Goal: Book appointment/travel/reservation

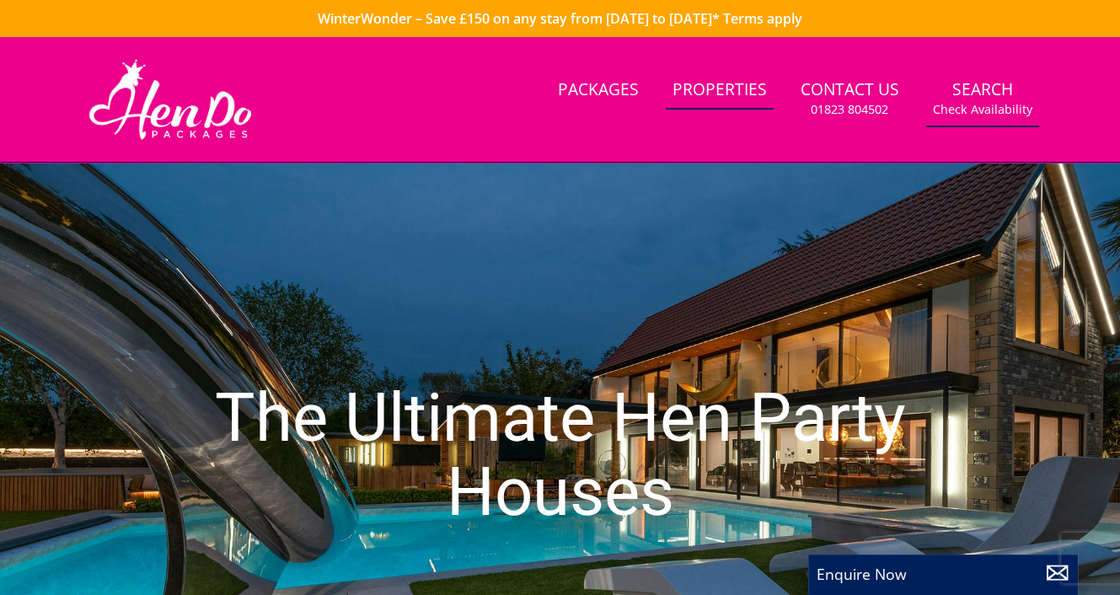
click at [993, 91] on link "Search Check Availability" at bounding box center [982, 99] width 113 height 55
click at [992, 112] on small "Check Availability" at bounding box center [982, 109] width 99 height 17
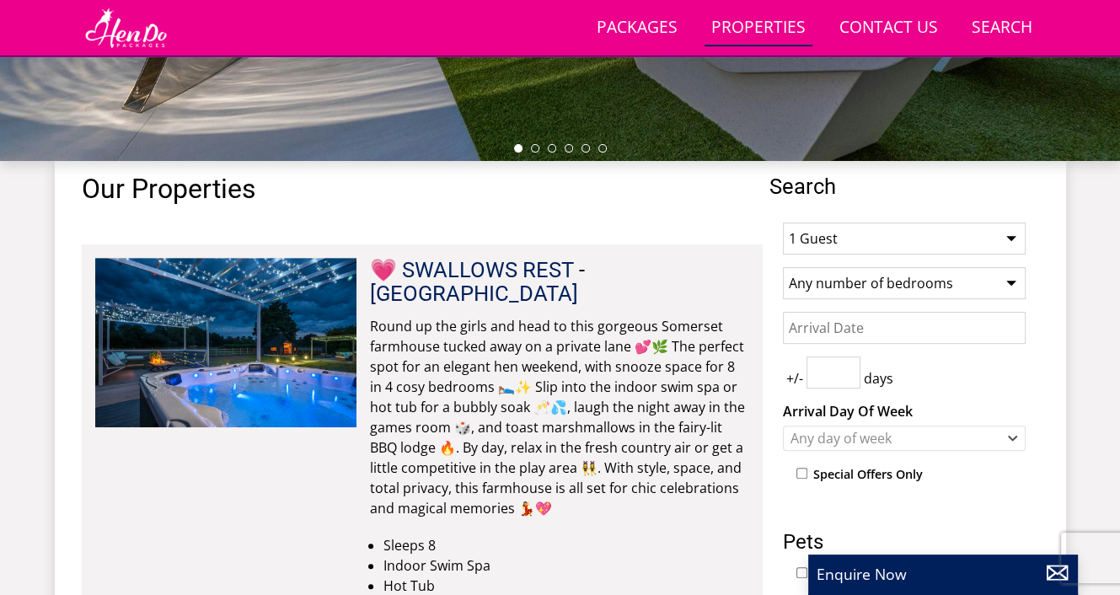
scroll to position [547, 0]
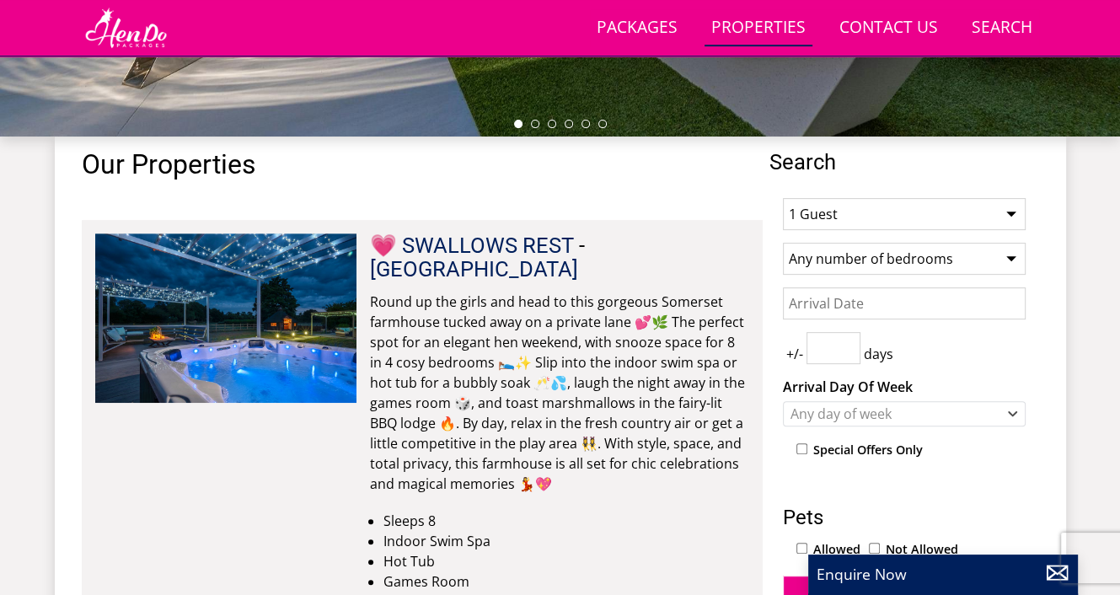
click at [1013, 210] on select "1 Guest 2 Guests 3 Guests 4 Guests 5 Guests 6 Guests 7 Guests 8 Guests 9 Guests…" at bounding box center [904, 214] width 243 height 32
click at [1013, 209] on select "1 Guest 2 Guests 3 Guests 4 Guests 5 Guests 6 Guests 7 Guests 8 Guests 9 Guests…" at bounding box center [904, 214] width 243 height 32
select select "12"
click at [783, 198] on select "1 Guest 2 Guests 3 Guests 4 Guests 5 Guests 6 Guests 7 Guests 8 Guests 9 Guests…" at bounding box center [904, 214] width 243 height 32
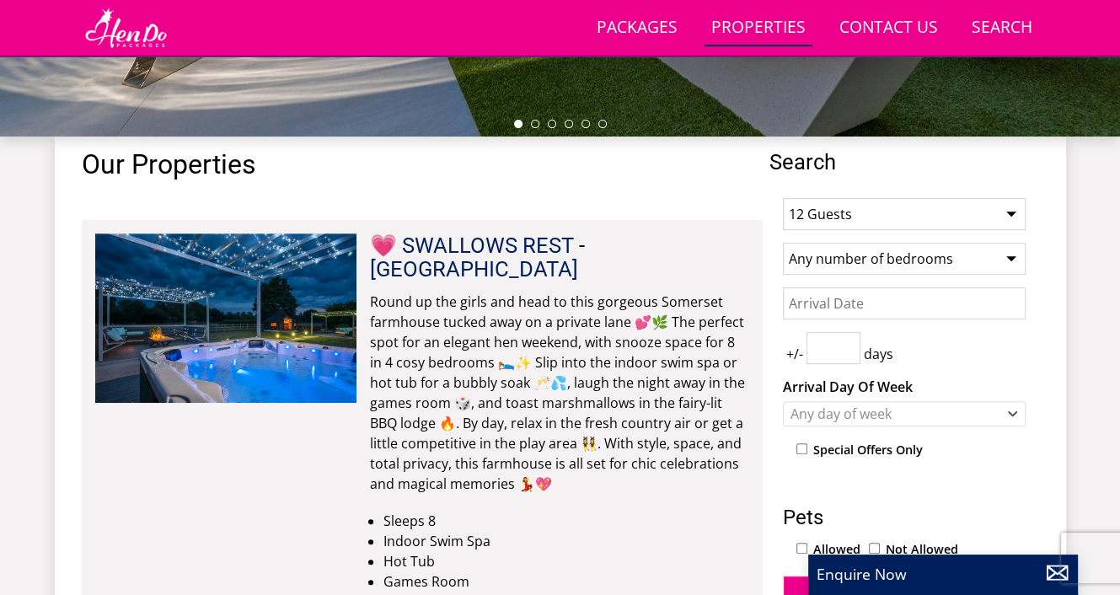
click at [1005, 257] on select "Any number of bedrooms 4 Bedrooms 5 Bedrooms 6 Bedrooms 7 Bedrooms 8 Bedrooms 9…" at bounding box center [904, 259] width 243 height 32
select select "8"
click at [783, 243] on select "Any number of bedrooms 4 Bedrooms 5 Bedrooms 6 Bedrooms 7 Bedrooms 8 Bedrooms 9…" at bounding box center [904, 259] width 243 height 32
click at [986, 298] on input "Date" at bounding box center [904, 303] width 243 height 32
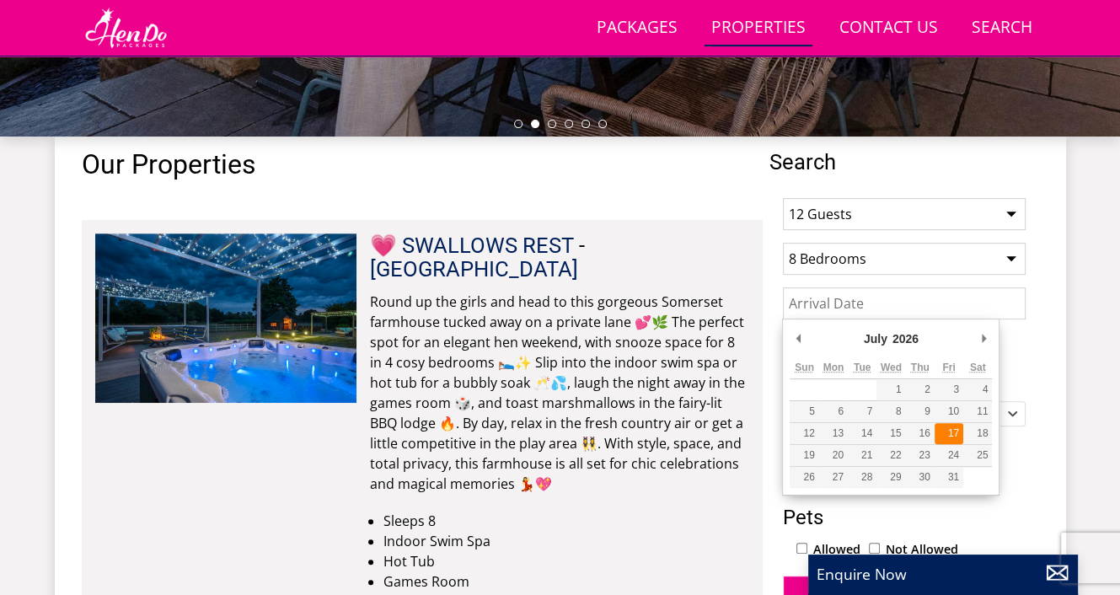
type input "[DATE]"
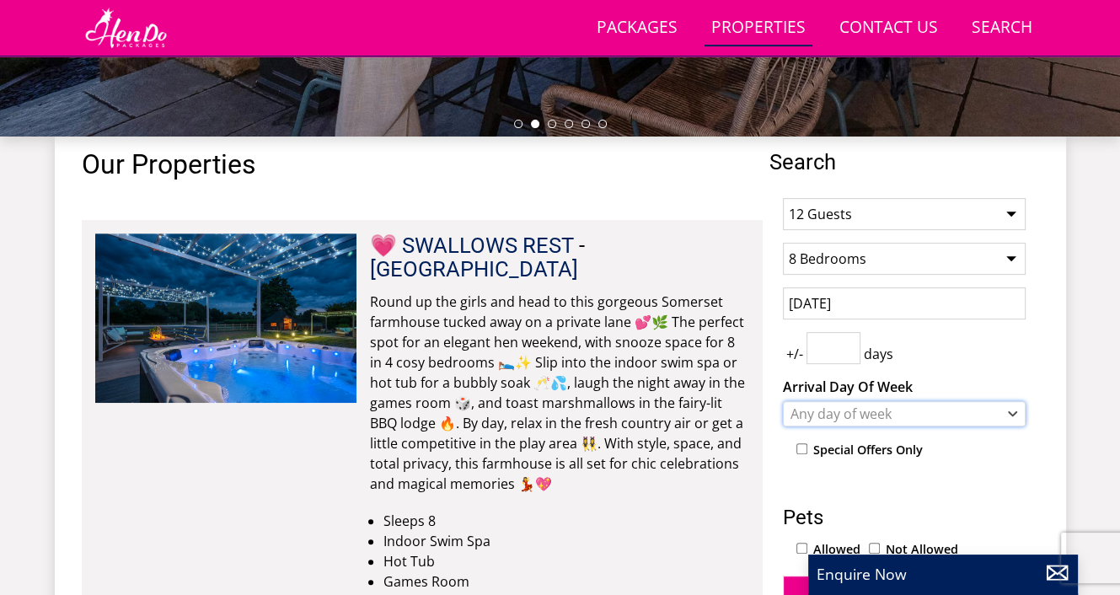
click at [1008, 412] on icon "Combobox" at bounding box center [1012, 414] width 9 height 10
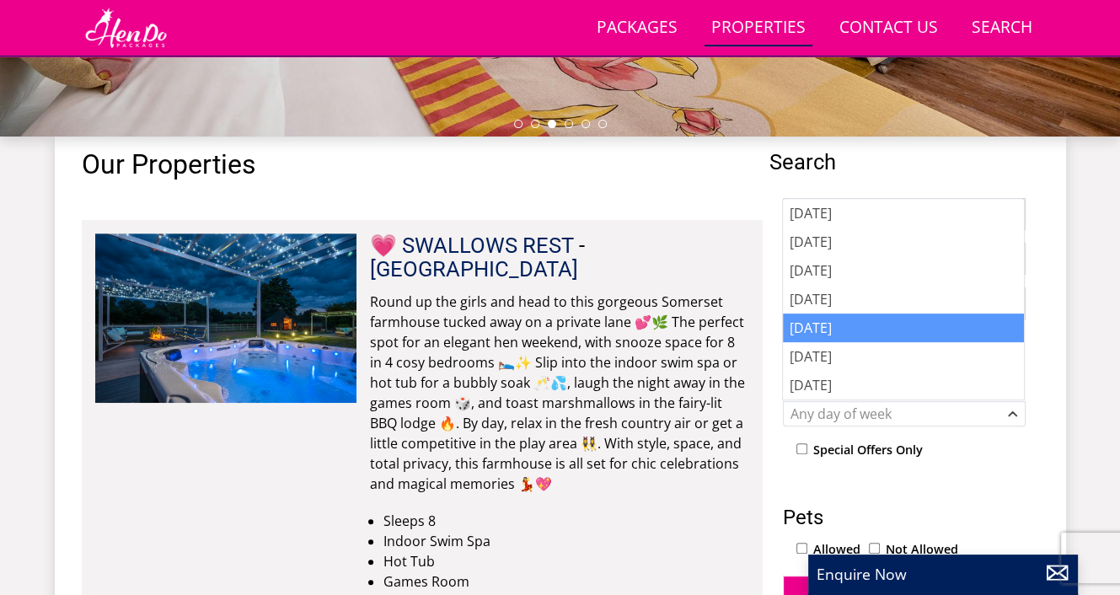
click at [868, 321] on div "[DATE]" at bounding box center [903, 328] width 241 height 29
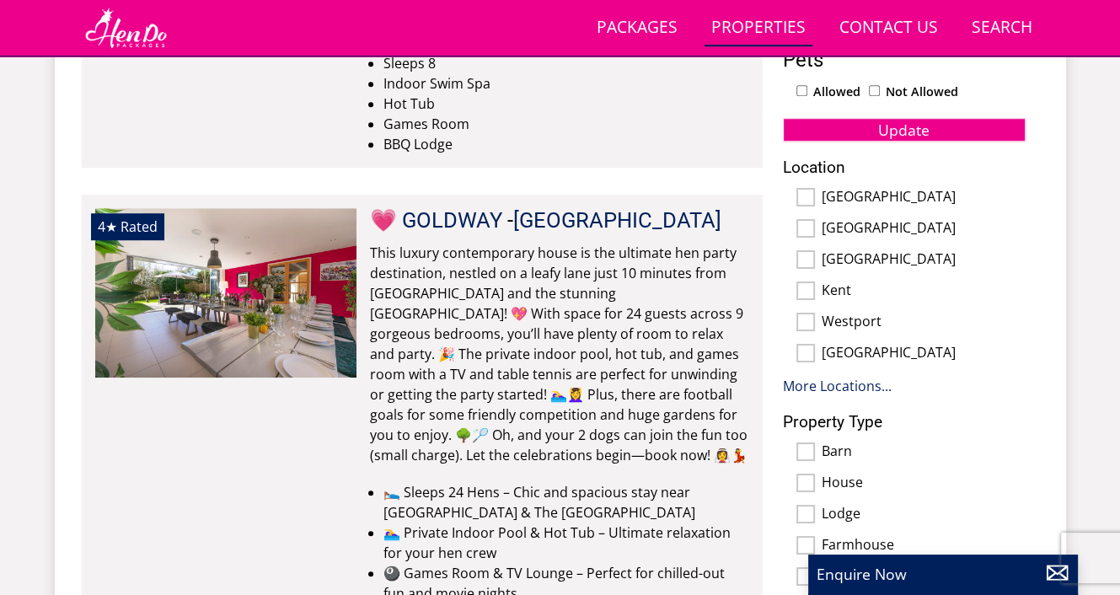
scroll to position [1055, 0]
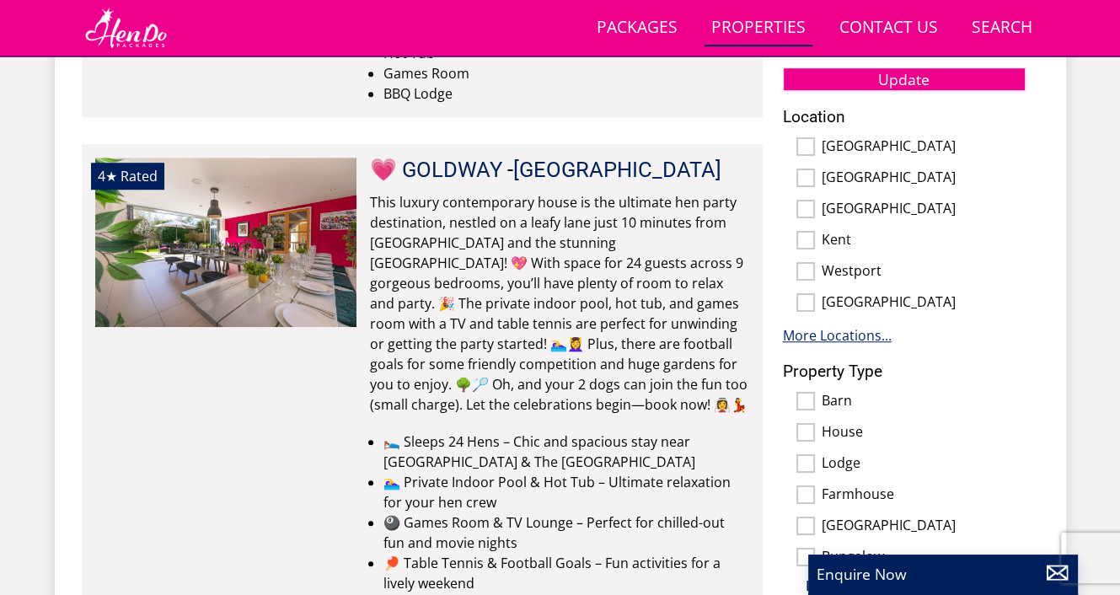
click at [880, 328] on link "More Locations..." at bounding box center [837, 335] width 109 height 19
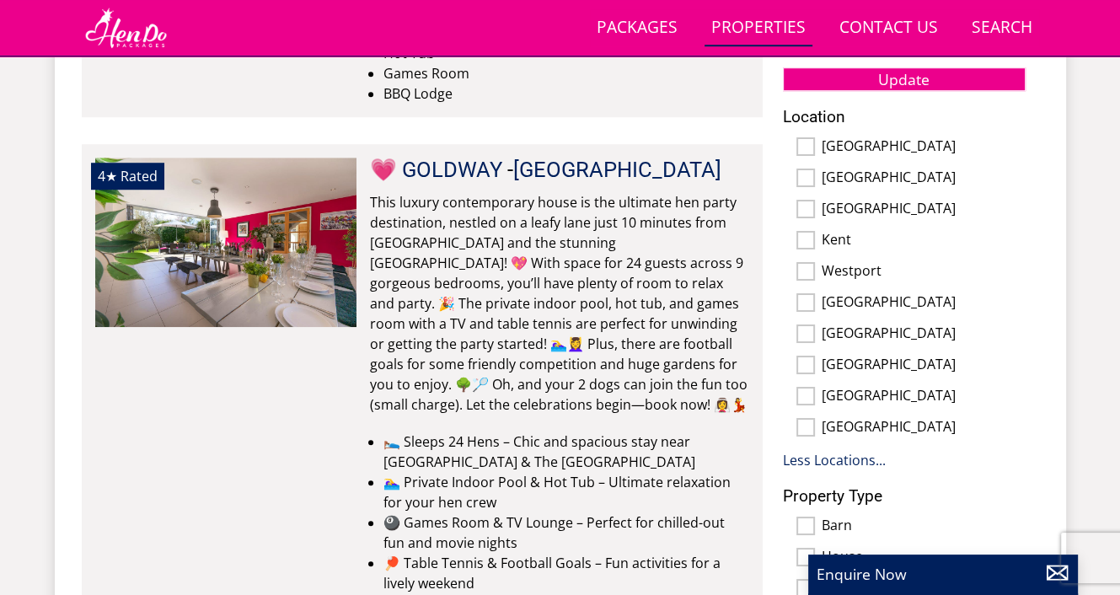
click at [812, 364] on input "[GEOGRAPHIC_DATA]" at bounding box center [806, 365] width 19 height 19
checkbox input "true"
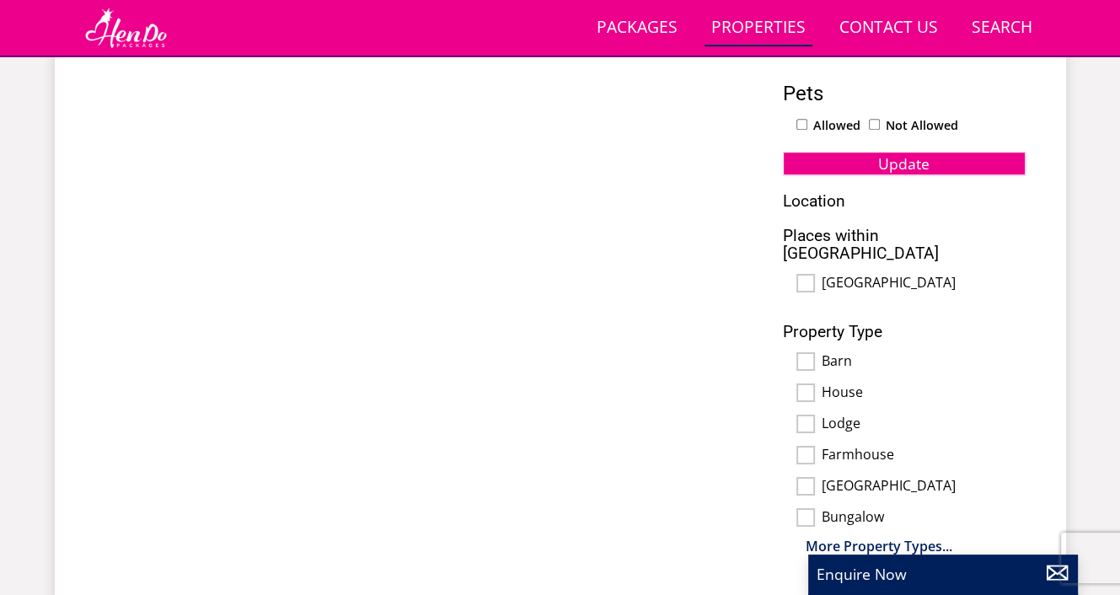
scroll to position [964, 0]
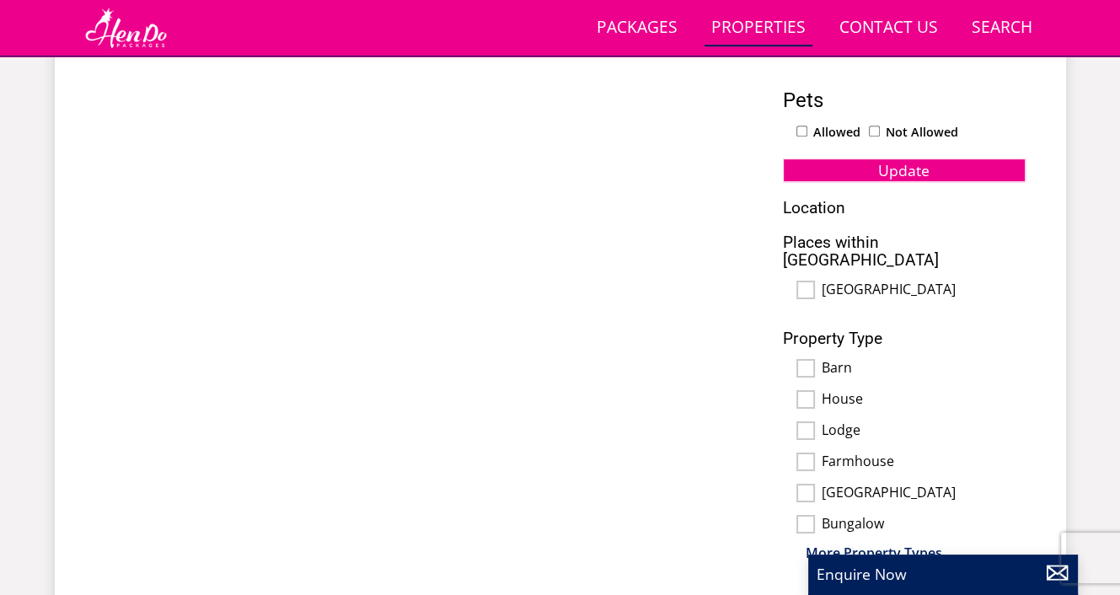
click at [809, 281] on input "[GEOGRAPHIC_DATA]" at bounding box center [806, 290] width 19 height 19
checkbox input "true"
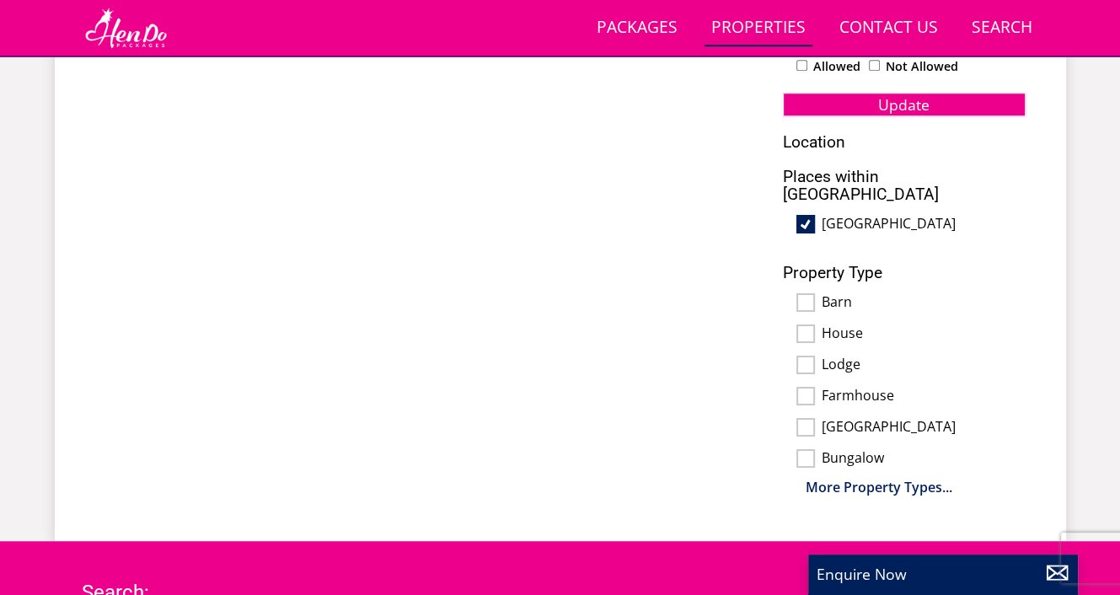
scroll to position [1032, 0]
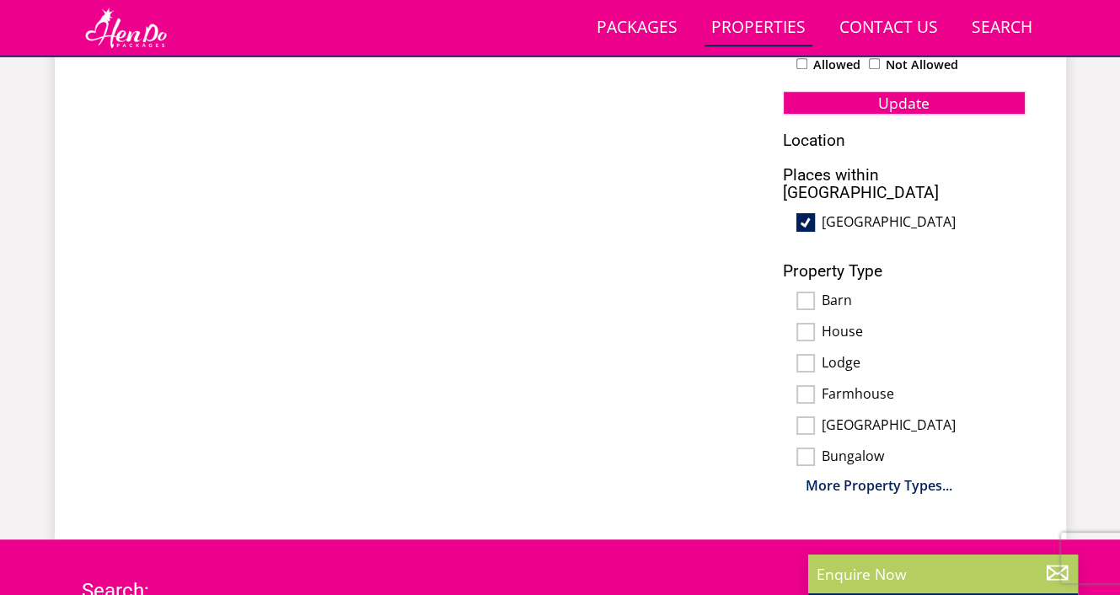
click at [881, 564] on p "Enquire Now" at bounding box center [943, 574] width 253 height 22
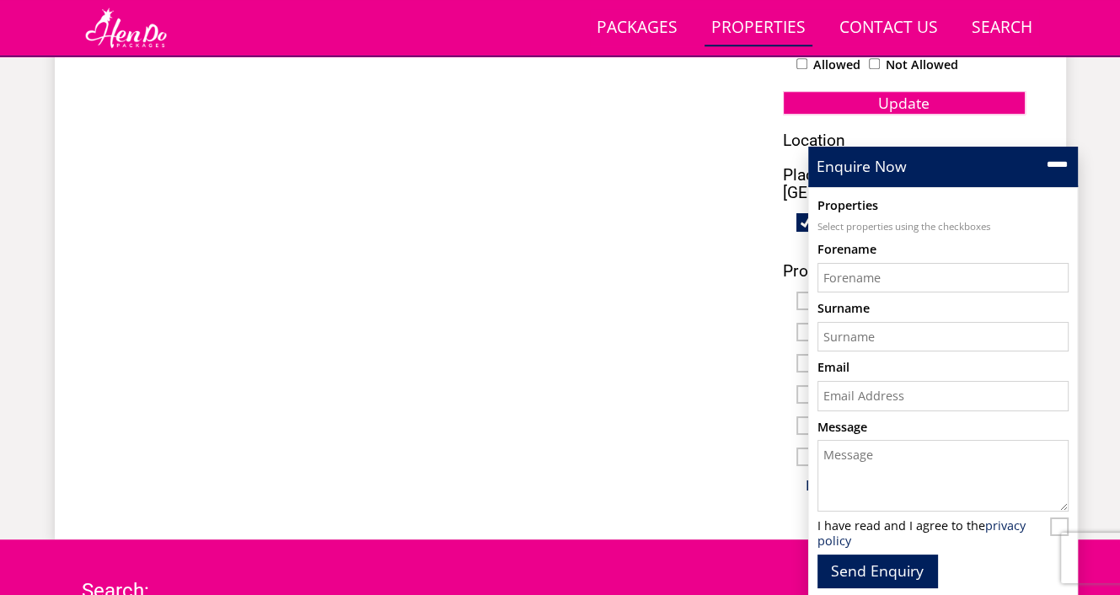
scroll to position [0, 0]
click at [687, 203] on div "Properties [GEOGRAPHIC_DATA] [GEOGRAPHIC_DATA] > [GEOGRAPHIC_DATA] > [GEOGRAPHI…" at bounding box center [422, 88] width 681 height 847
click at [1056, 86] on div "Search Search 1 Guest 2 Guests 3 Guests 4 Guests 5 Guests 6 Guests 7 Guests 8 G…" at bounding box center [561, 82] width 1012 height 861
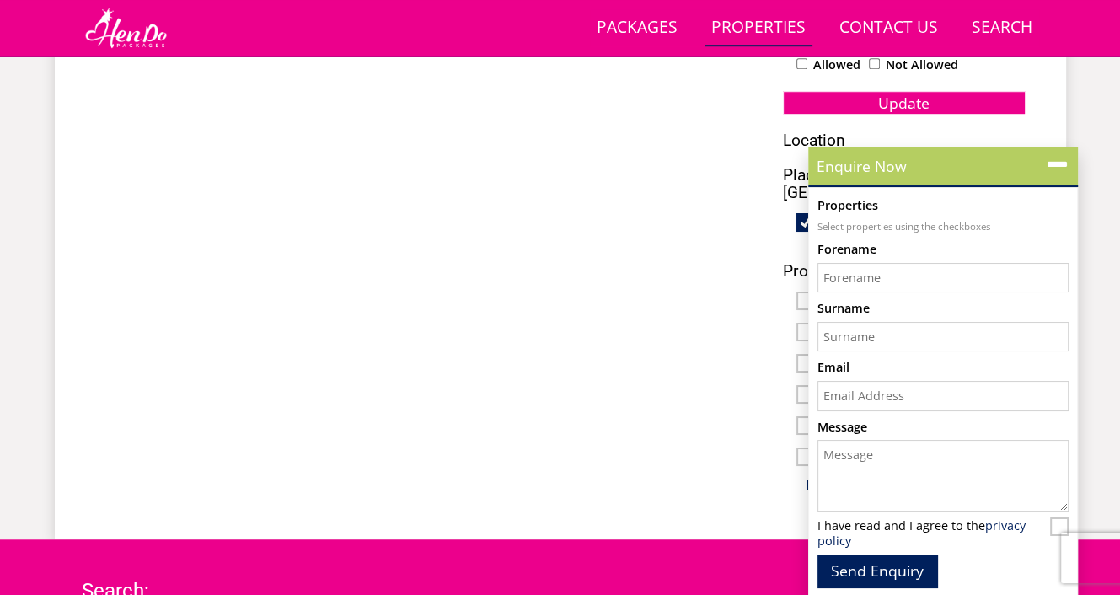
click at [1054, 166] on icon at bounding box center [1057, 165] width 24 height 24
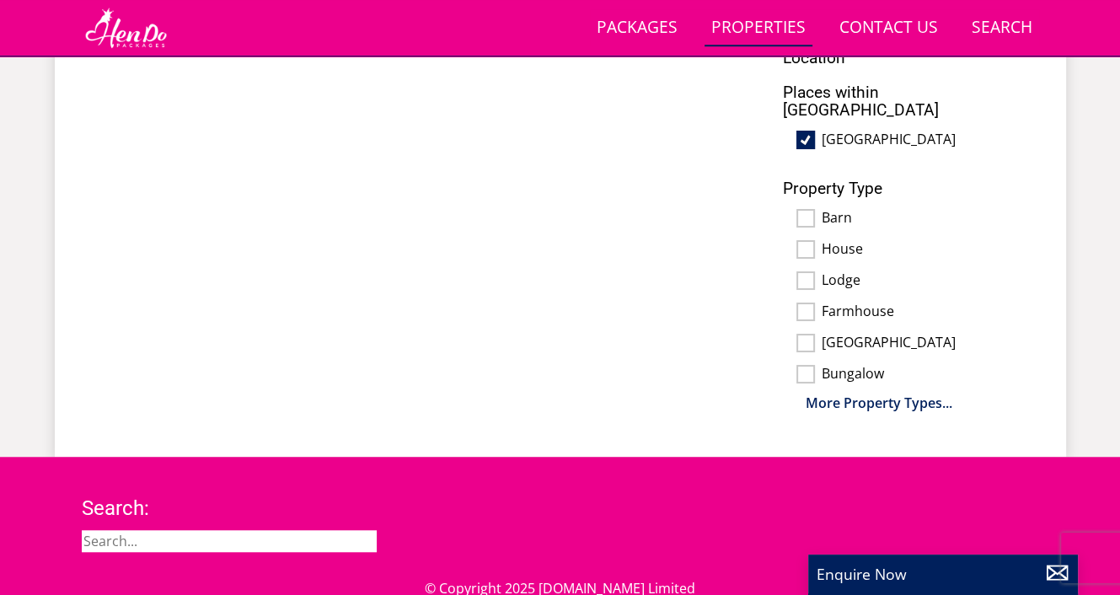
scroll to position [1124, 0]
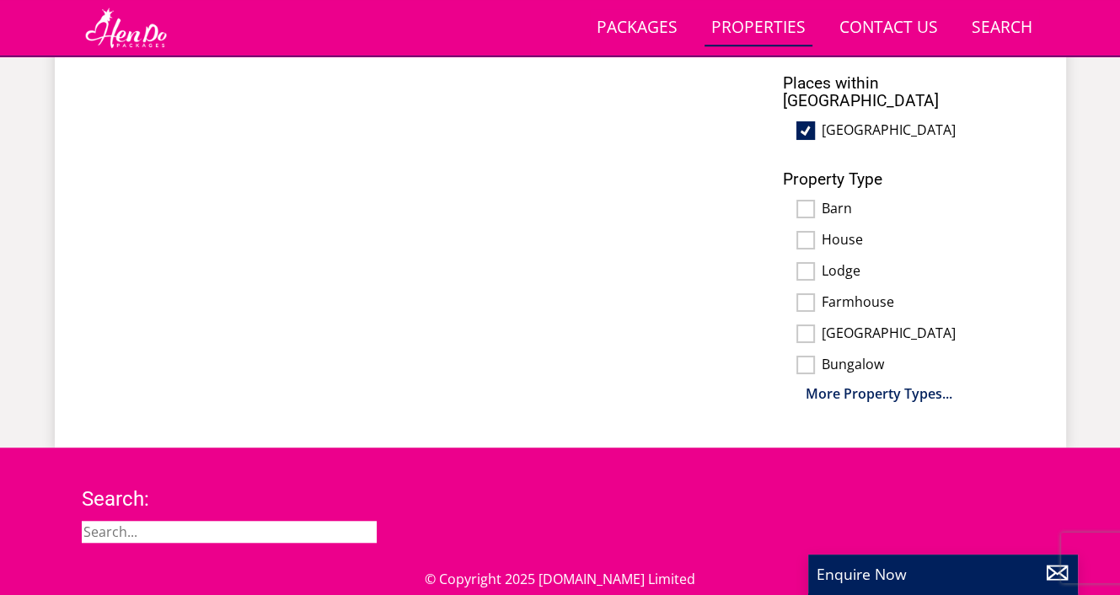
click at [377, 517] on div "Search:" at bounding box center [561, 521] width 958 height 67
click at [338, 521] on input "search" at bounding box center [229, 532] width 295 height 22
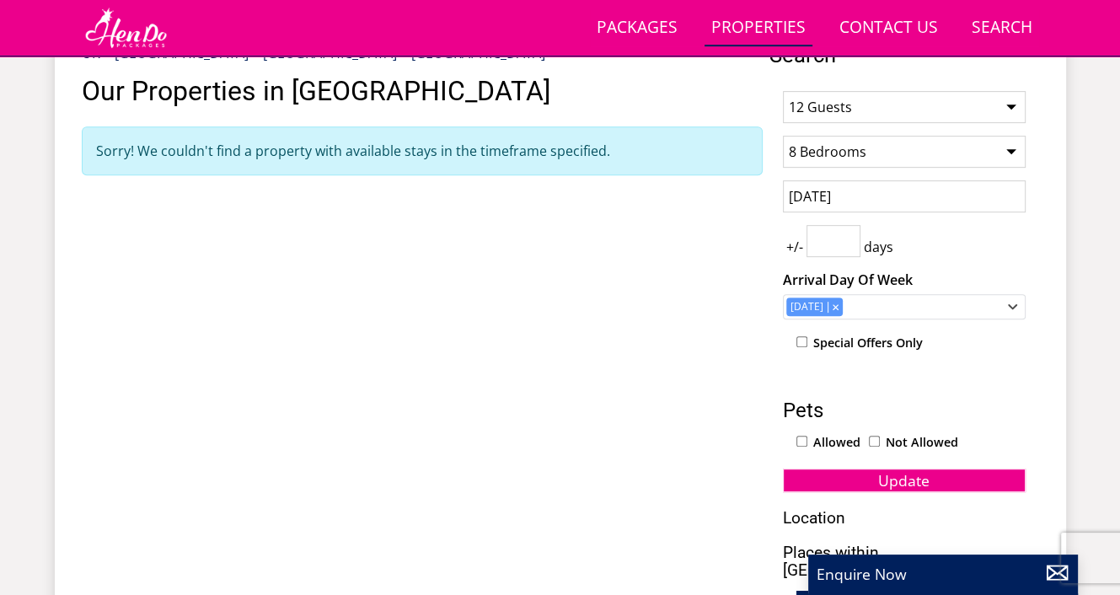
scroll to position [664, 0]
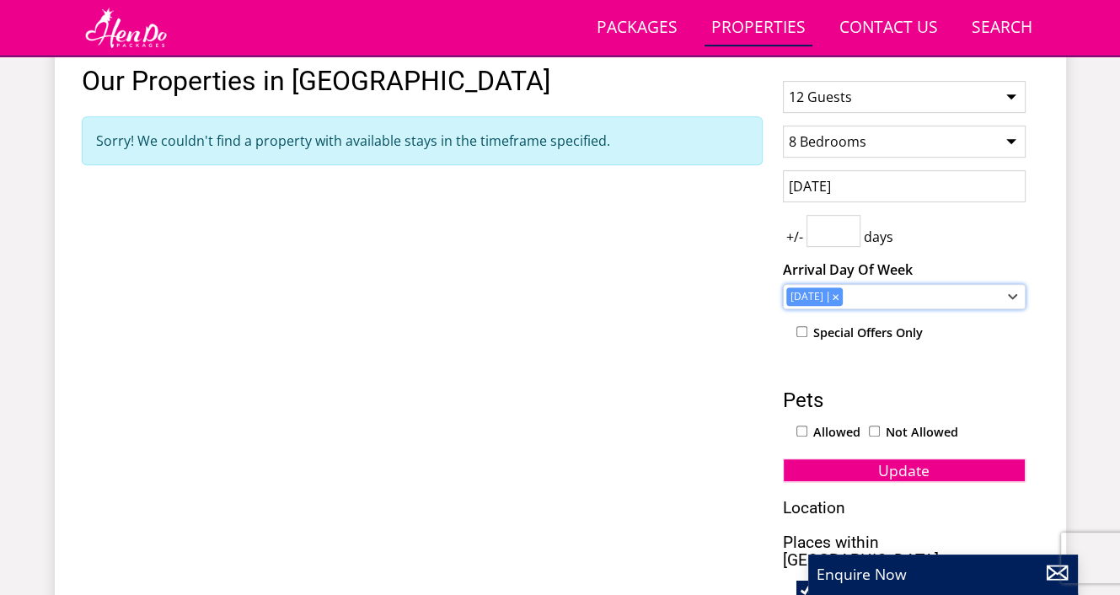
click at [1016, 296] on icon "Combobox" at bounding box center [1012, 297] width 9 height 10
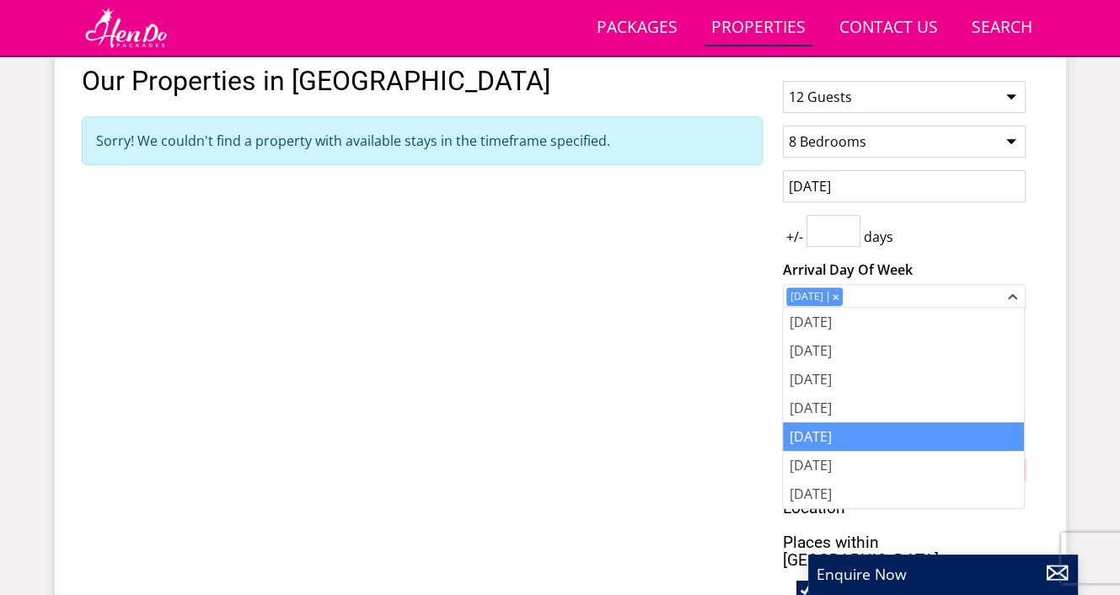
click at [711, 412] on div "Properties [GEOGRAPHIC_DATA] [GEOGRAPHIC_DATA] > [GEOGRAPHIC_DATA] > [GEOGRAPHI…" at bounding box center [422, 456] width 681 height 847
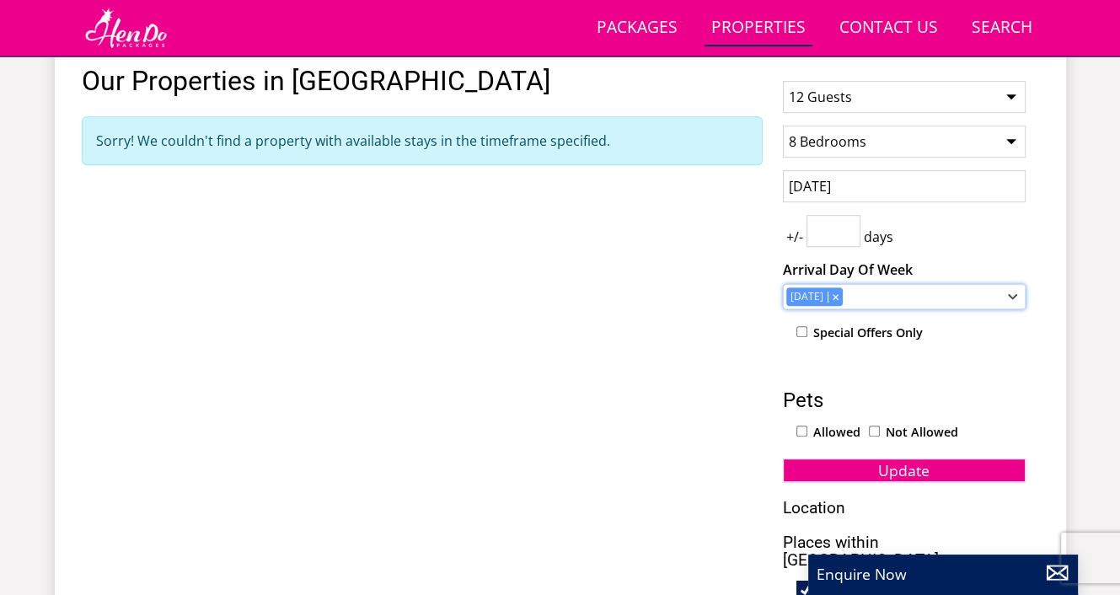
click at [1008, 292] on icon "Combobox" at bounding box center [1012, 297] width 9 height 10
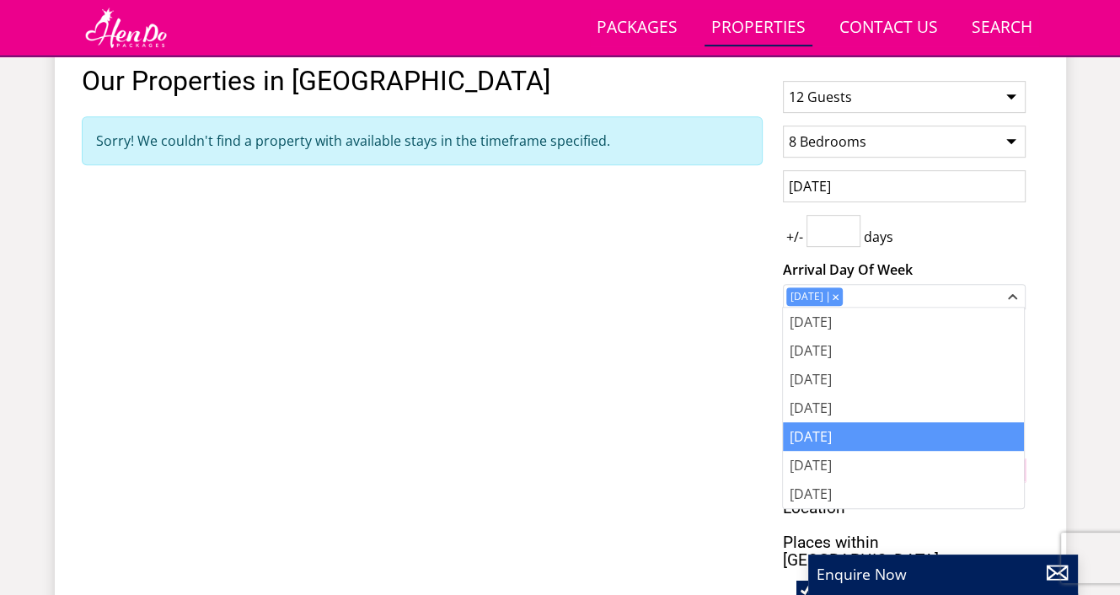
click at [690, 371] on div "Properties [GEOGRAPHIC_DATA] [GEOGRAPHIC_DATA] > [GEOGRAPHIC_DATA] > [GEOGRAPHI…" at bounding box center [422, 456] width 681 height 847
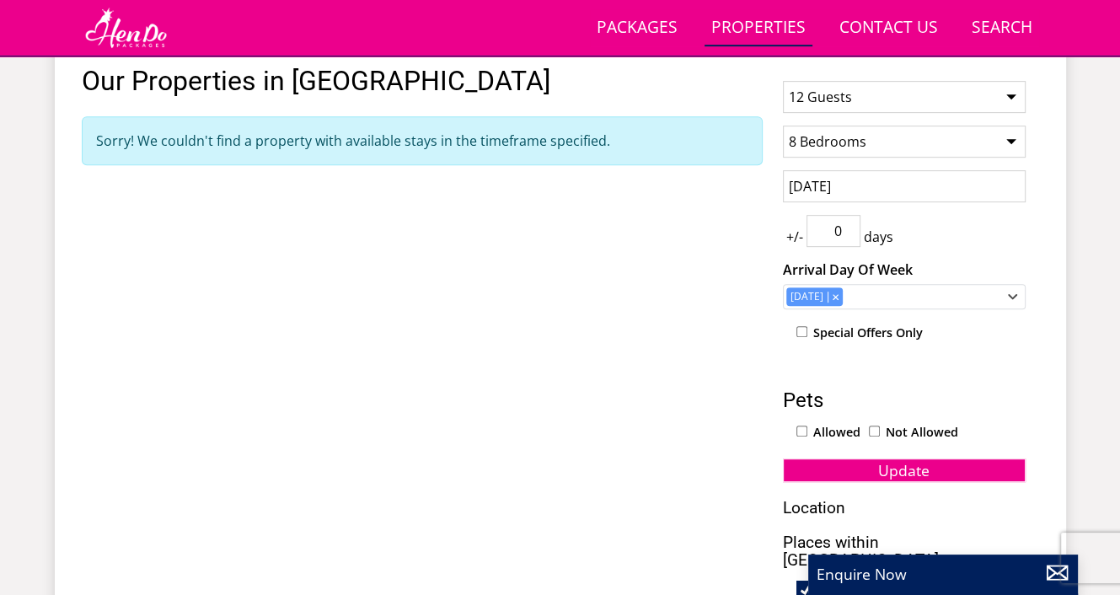
type input "0"
click at [841, 232] on input "0" at bounding box center [834, 231] width 54 height 32
click at [1010, 228] on div "+/- 0 days" at bounding box center [904, 231] width 243 height 32
click at [1016, 298] on icon "Combobox" at bounding box center [1012, 297] width 9 height 10
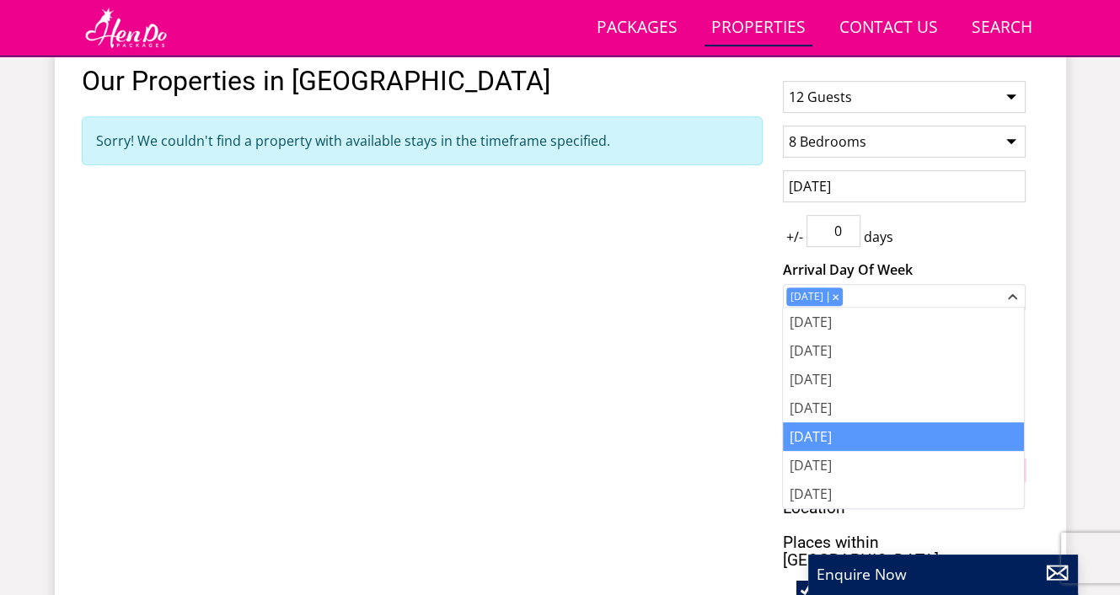
click at [706, 401] on div "Properties [GEOGRAPHIC_DATA] [GEOGRAPHIC_DATA] > [GEOGRAPHIC_DATA] > [GEOGRAPHI…" at bounding box center [422, 456] width 681 height 847
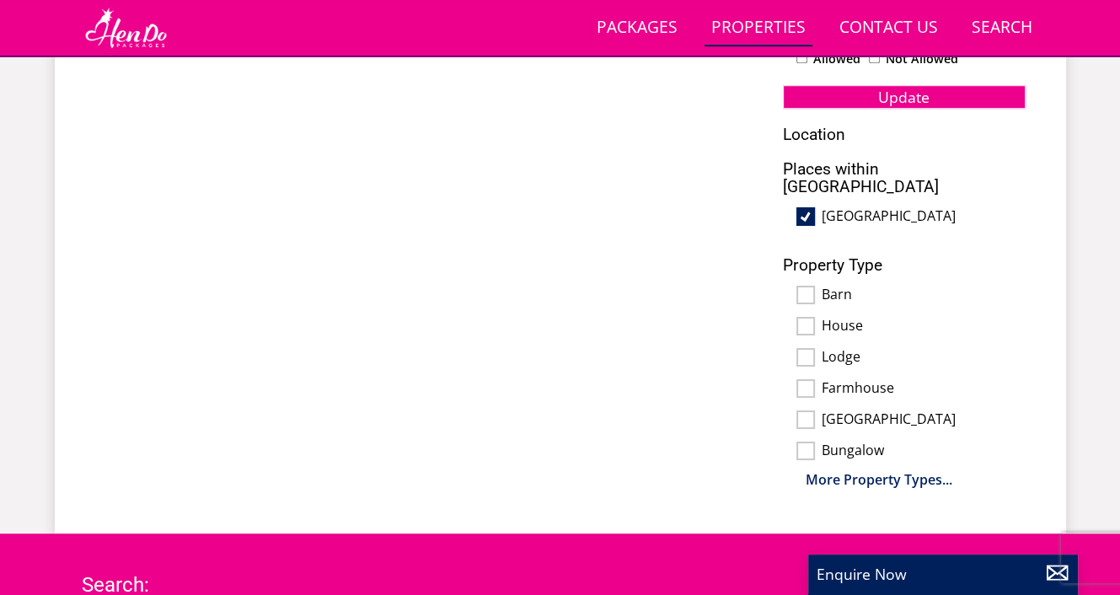
scroll to position [1033, 0]
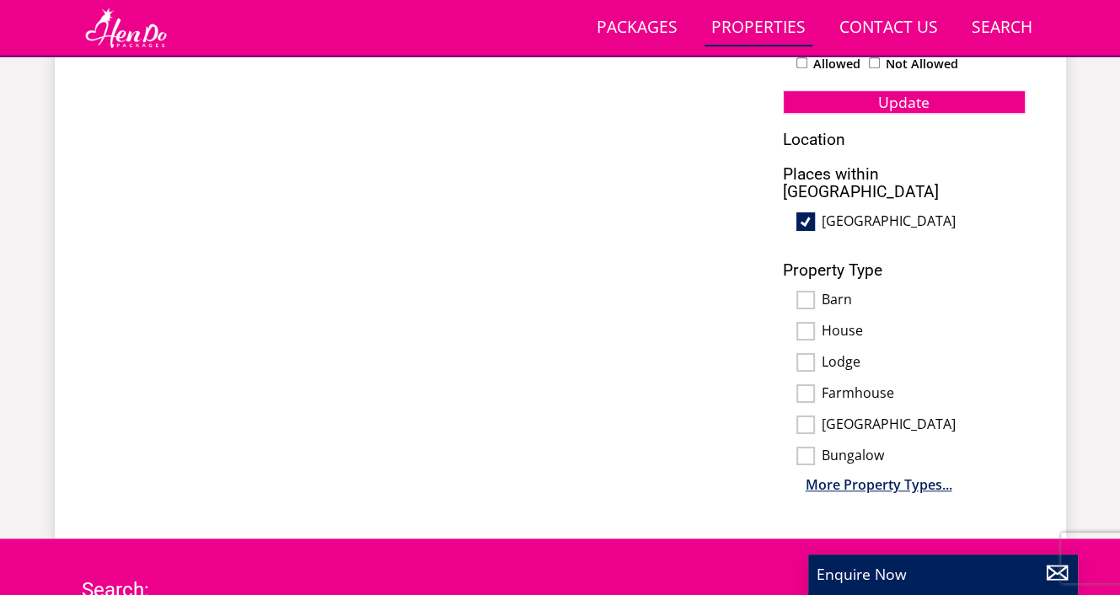
click at [907, 475] on div "More Property Types..." at bounding box center [904, 485] width 243 height 20
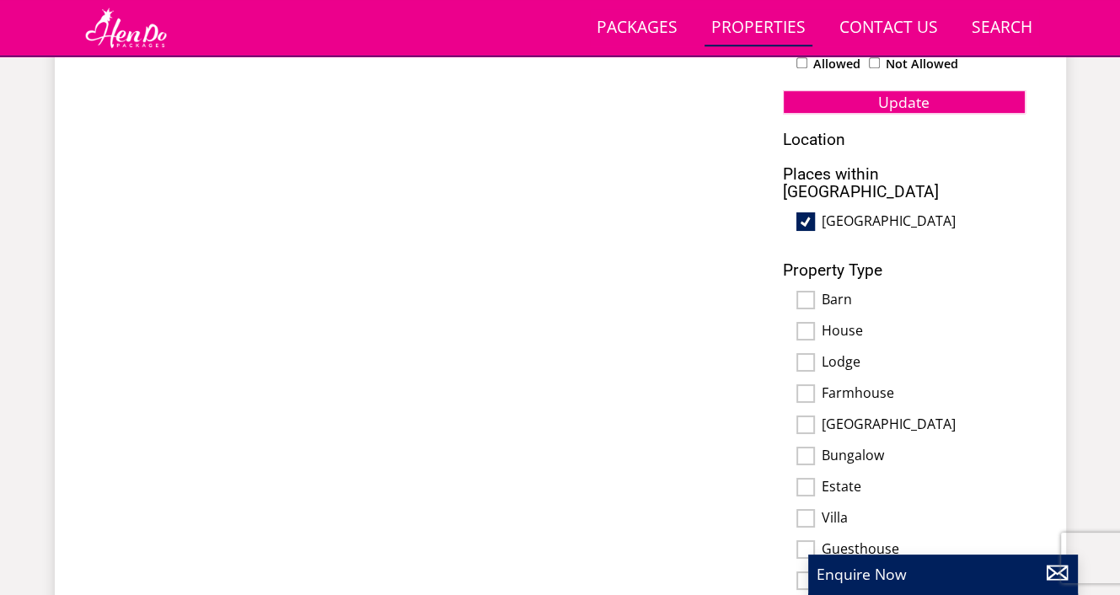
click at [813, 322] on input "House" at bounding box center [806, 331] width 19 height 19
checkbox input "true"
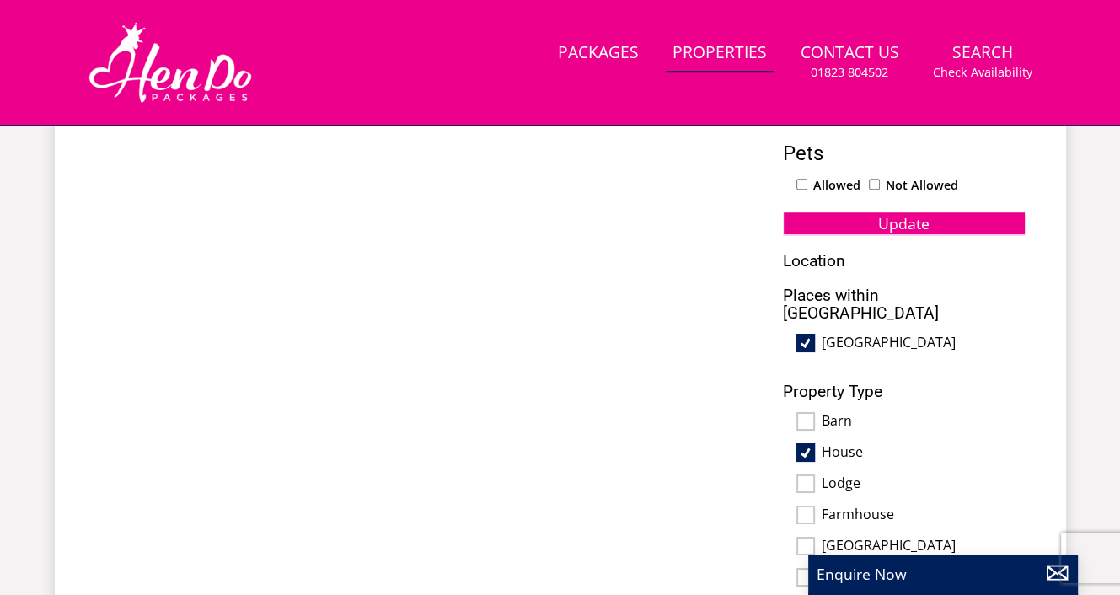
scroll to position [1032, 0]
